Goal: Information Seeking & Learning: Learn about a topic

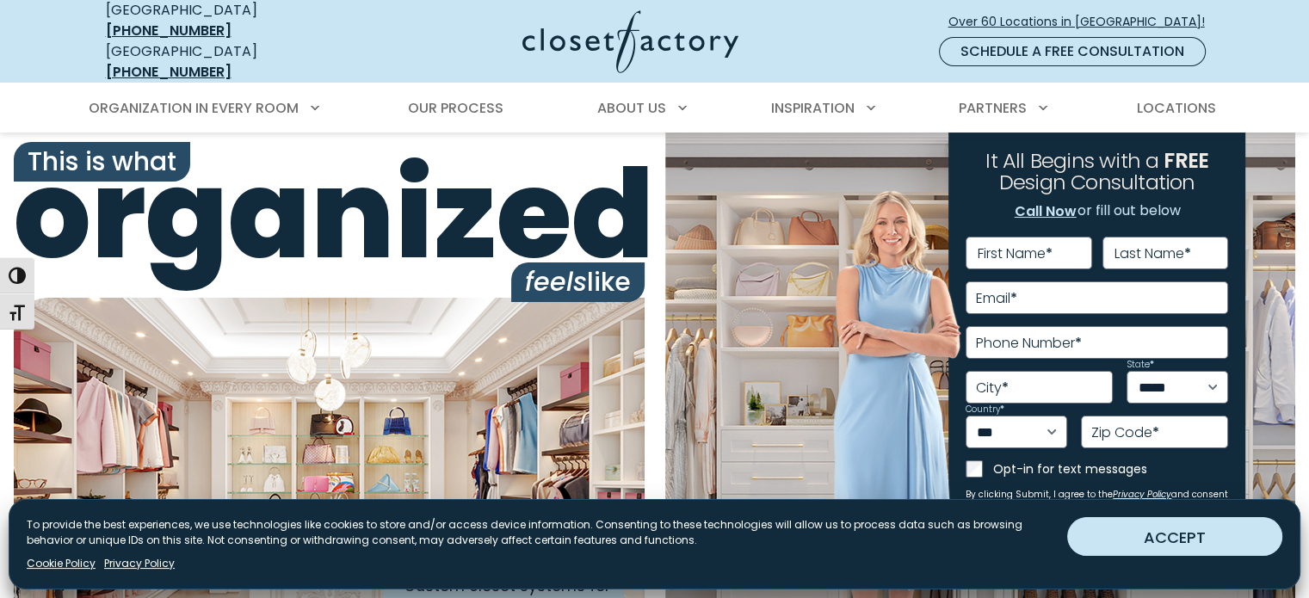
click at [1195, 533] on button "ACCEPT" at bounding box center [1174, 536] width 215 height 39
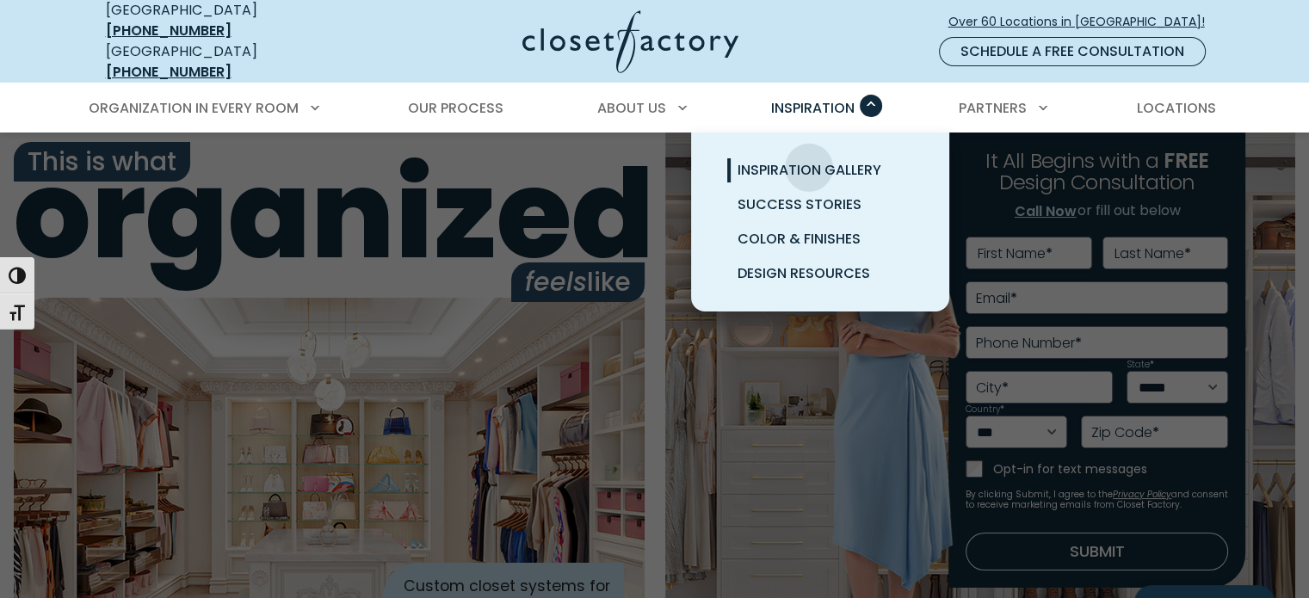
click at [809, 160] on span "Inspiration Gallery" at bounding box center [810, 170] width 144 height 20
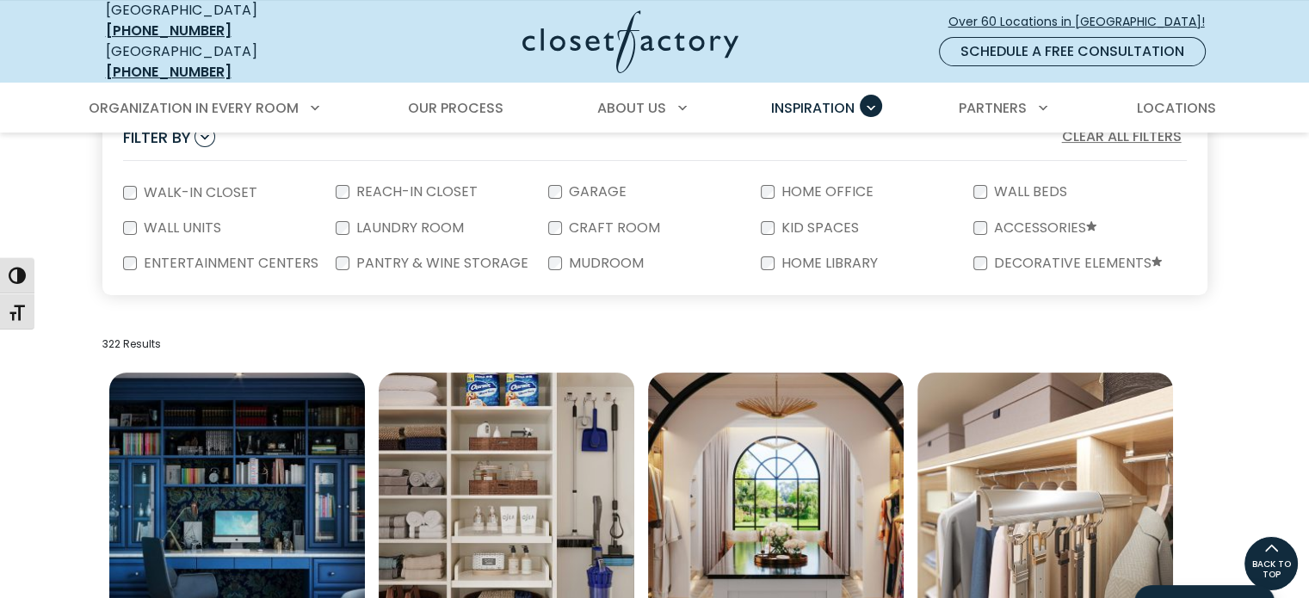
scroll to position [362, 0]
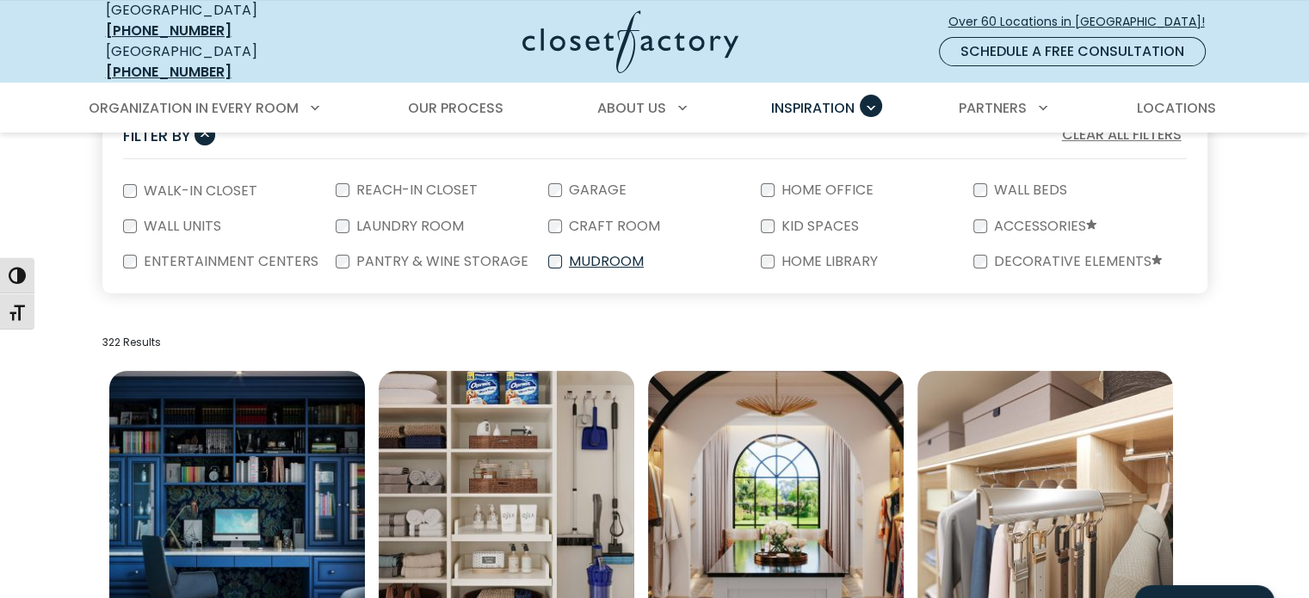
click at [579, 255] on label "Mudroom" at bounding box center [604, 262] width 85 height 14
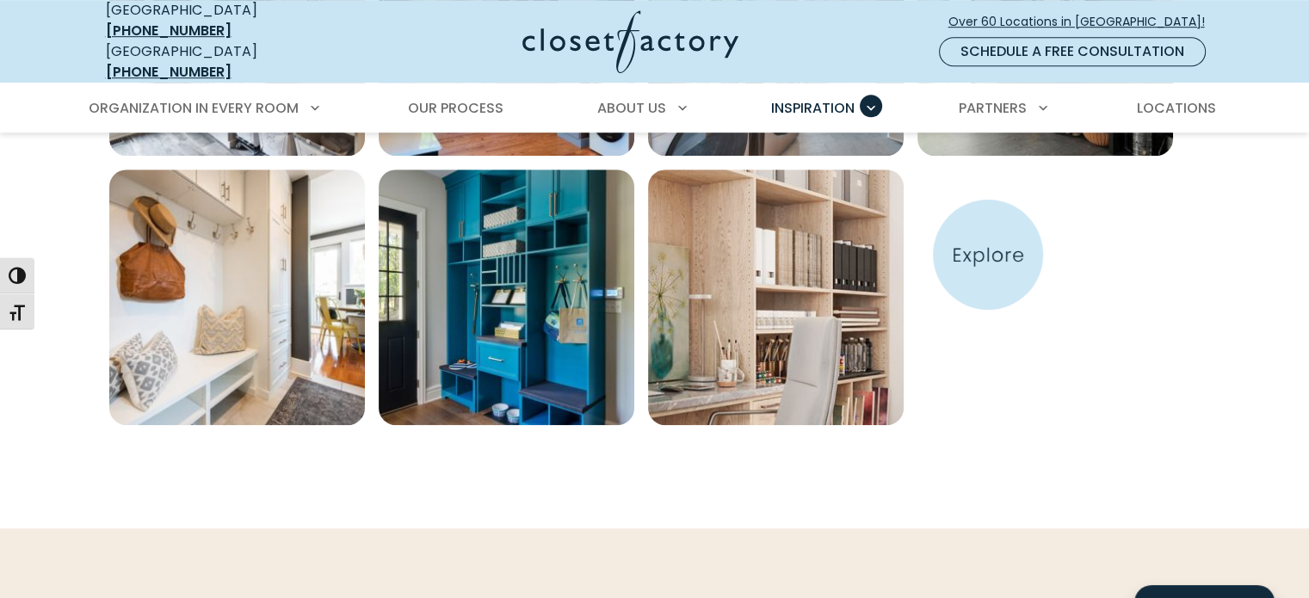
scroll to position [1104, 0]
